Goal: Information Seeking & Learning: Learn about a topic

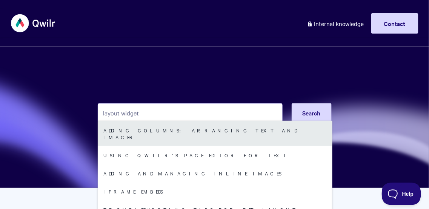
type input "layout widget"
click at [161, 134] on link "Adding Columns: arranging text and images" at bounding box center [215, 133] width 234 height 25
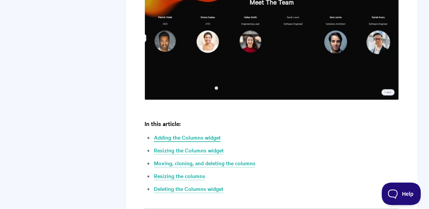
click at [166, 140] on link "Adding the Columns widget" at bounding box center [187, 138] width 67 height 8
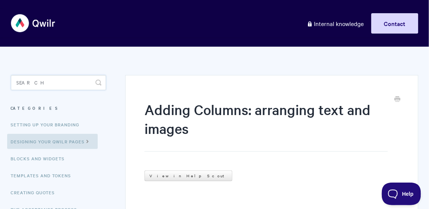
click at [67, 85] on input "Search" at bounding box center [58, 82] width 95 height 15
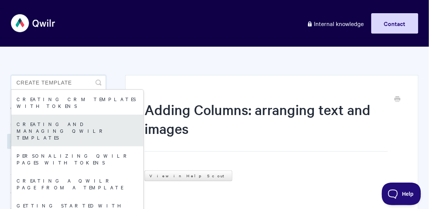
type input "create template"
click at [74, 115] on link "Creating and managing Qwilr Templates" at bounding box center [77, 131] width 132 height 32
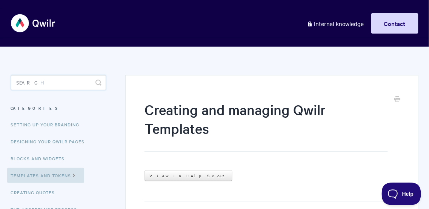
click at [63, 85] on input "Search" at bounding box center [58, 82] width 95 height 15
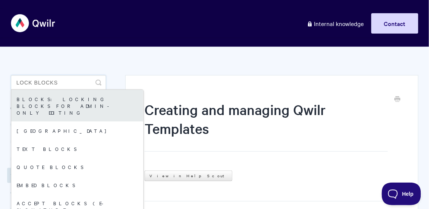
type input "lock blocks"
click at [46, 108] on link "Blocks: Locking Blocks for Admin-only Editing" at bounding box center [77, 106] width 132 height 32
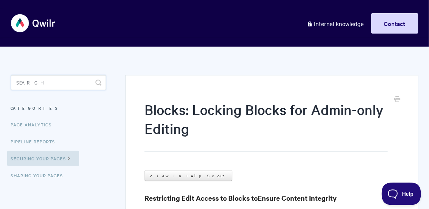
click at [49, 82] on input "Search" at bounding box center [58, 82] width 95 height 15
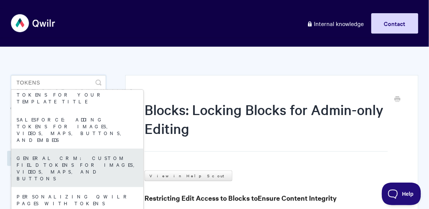
scroll to position [14, 0]
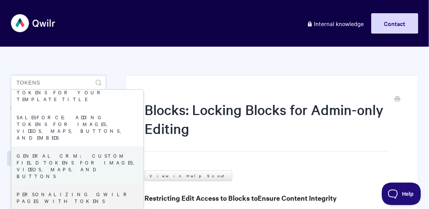
type input "tokens"
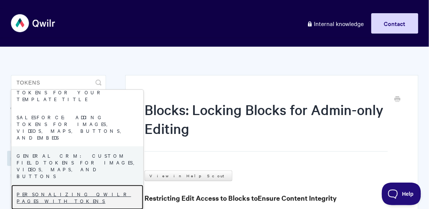
click at [58, 185] on link "Personalizing Qwilr Pages with Tokens" at bounding box center [77, 197] width 132 height 25
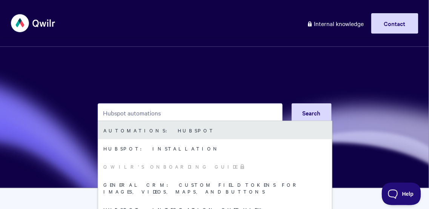
type input "Hubspot automations"
click at [176, 129] on link "Automations: HubSpot" at bounding box center [215, 130] width 234 height 18
